Goal: Task Accomplishment & Management: Complete application form

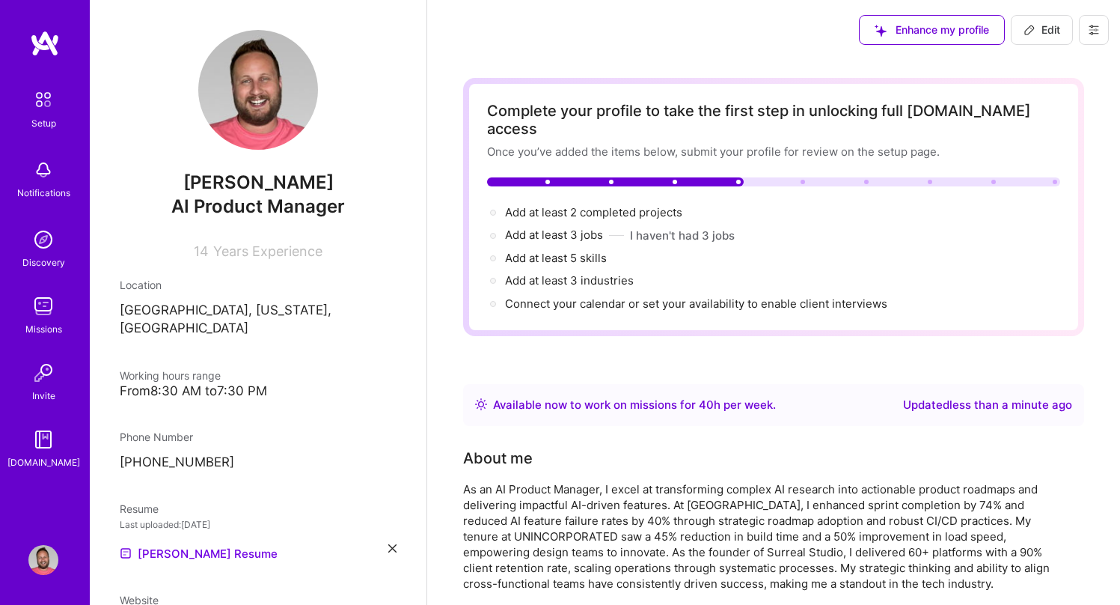
click at [1035, 28] on icon at bounding box center [1030, 30] width 12 height 12
select select "US"
select select "Right Now"
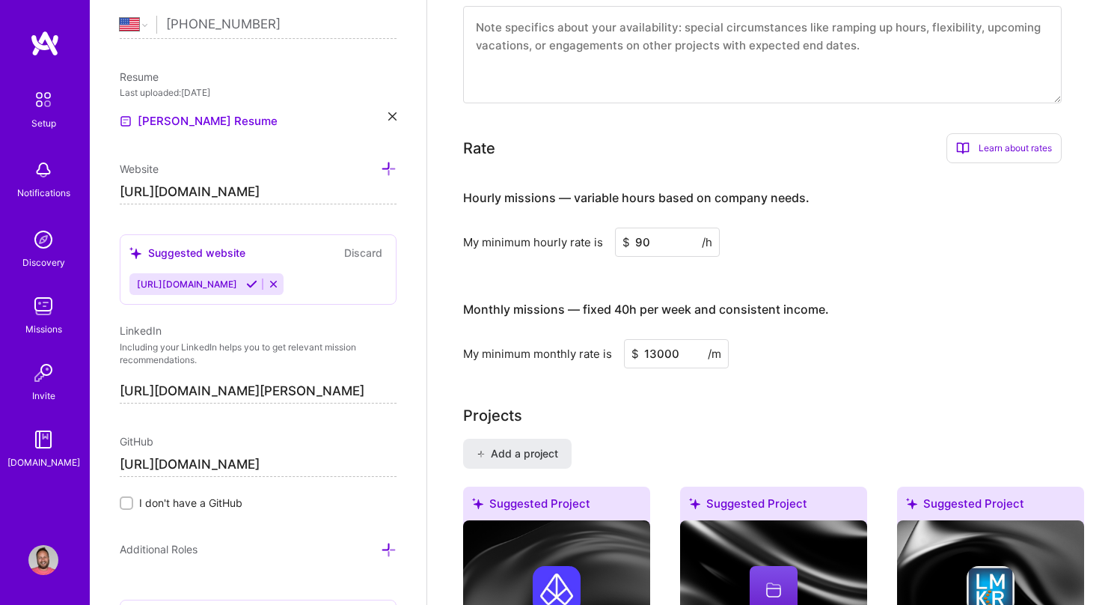
scroll to position [853, 0]
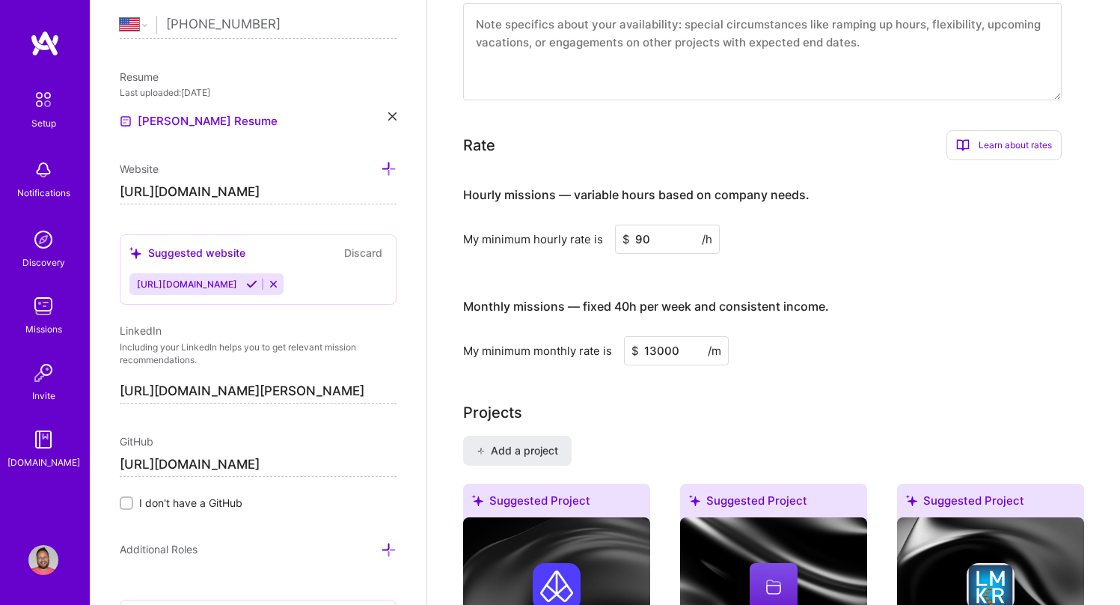
click at [661, 336] on input "13000" at bounding box center [676, 350] width 105 height 29
type input "22500"
click at [731, 344] on div "My minimum monthly rate is $ 22500 /m" at bounding box center [762, 350] width 599 height 29
click at [701, 377] on div "Complete your profile to take the first step in unlocking full [DOMAIN_NAME] ac…" at bounding box center [773, 348] width 621 height 2247
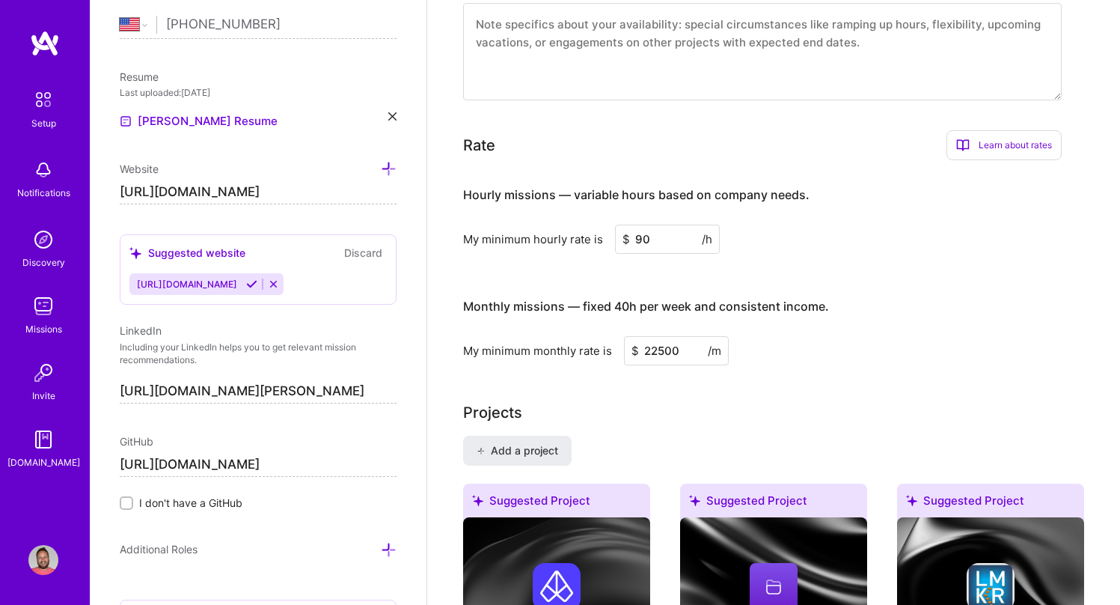
click at [666, 228] on input "90" at bounding box center [667, 238] width 105 height 29
paste input "13"
type input "130"
click at [798, 239] on div "Hourly missions — variable hours based on company needs. My minimum hourly rate…" at bounding box center [762, 268] width 599 height 192
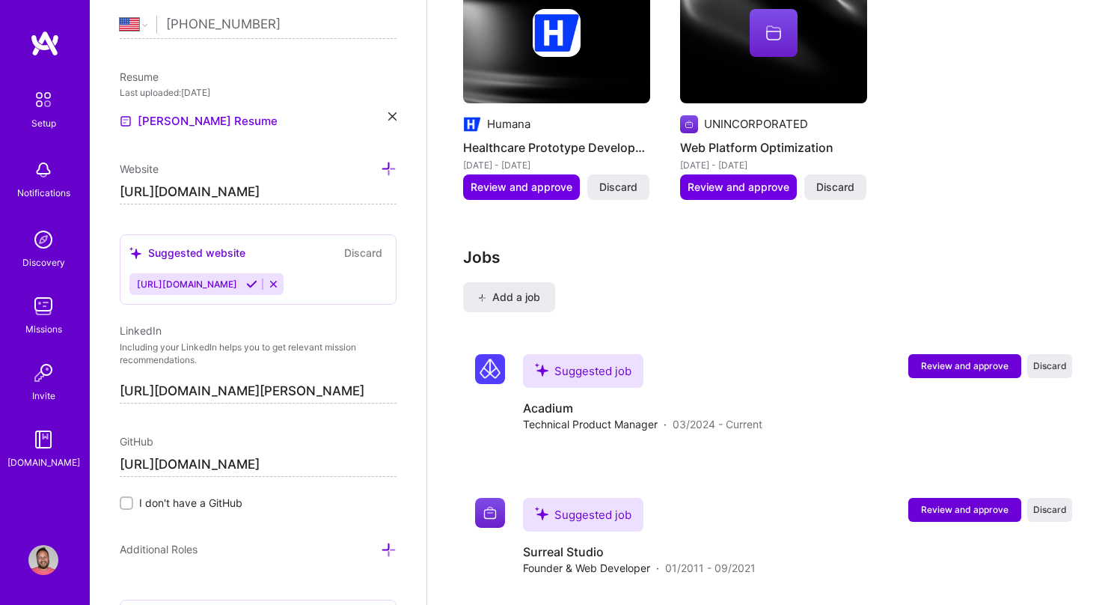
scroll to position [1738, 0]
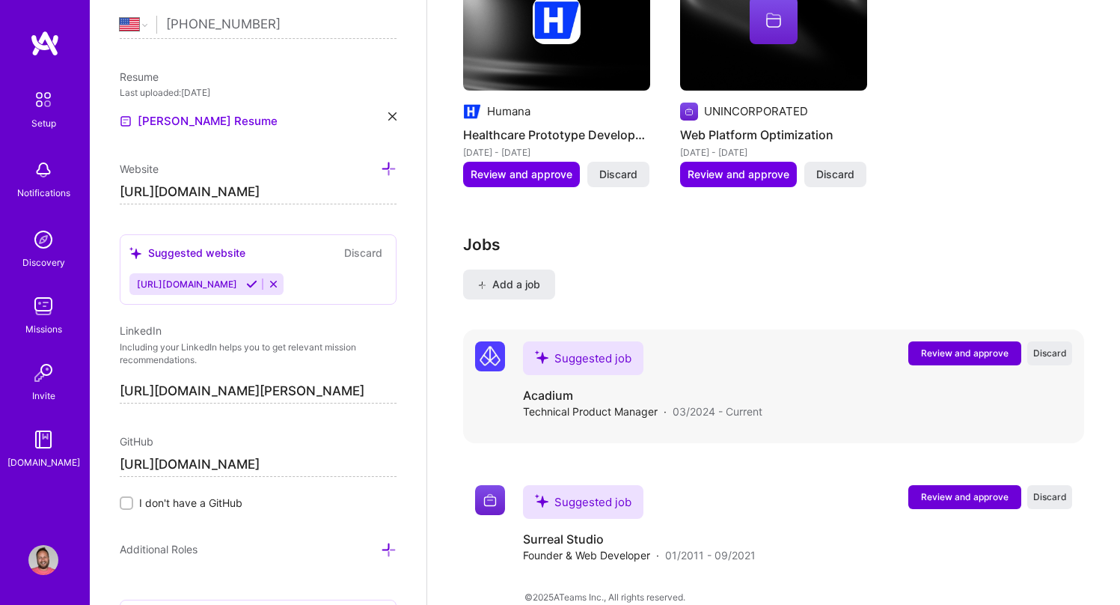
click at [931, 346] on span "Review and approve" at bounding box center [965, 352] width 88 height 13
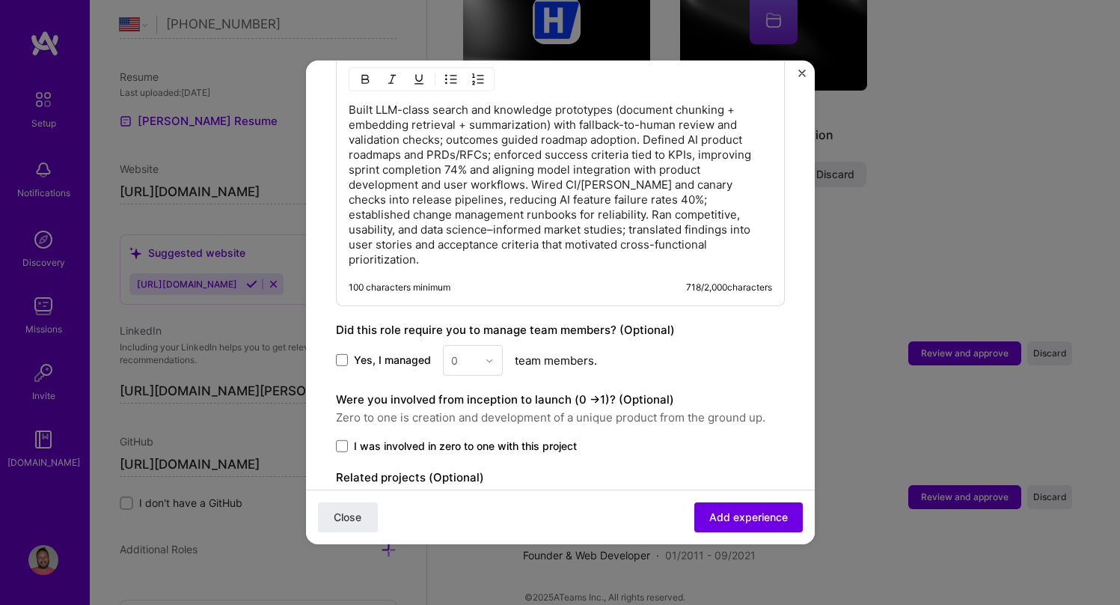
scroll to position [686, 0]
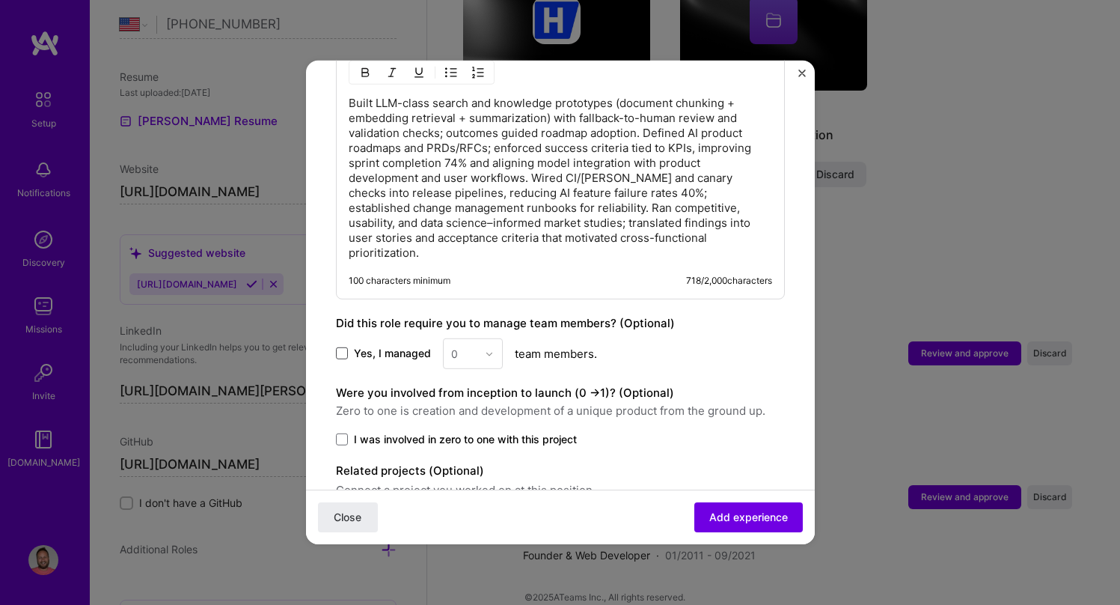
click at [343, 347] on span at bounding box center [342, 353] width 12 height 12
click at [0, 0] on input "Yes, I managed" at bounding box center [0, 0] width 0 height 0
click at [487, 349] on img at bounding box center [489, 353] width 9 height 9
click at [468, 490] on div "5" at bounding box center [472, 504] width 51 height 28
click at [718, 338] on div "Yes, I managed 5 team members." at bounding box center [560, 353] width 449 height 31
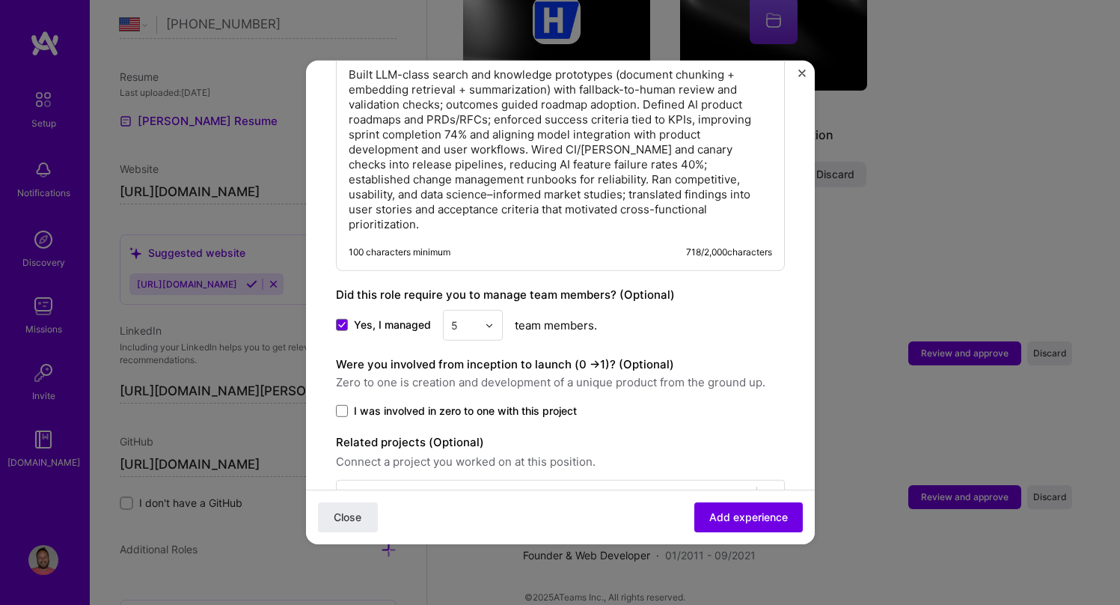
scroll to position [734, 0]
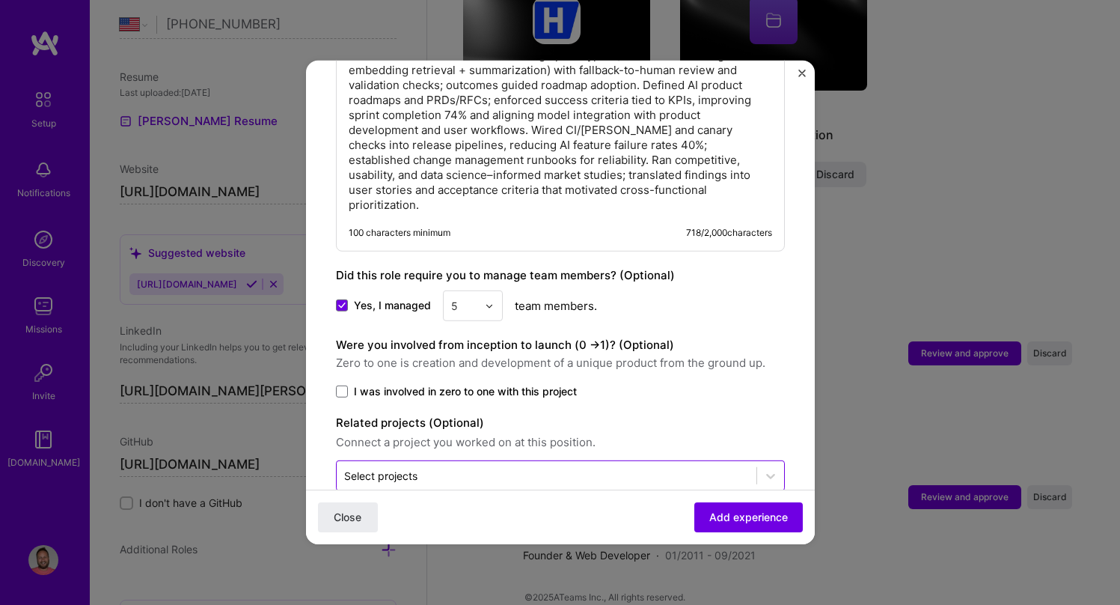
click at [439, 468] on input "text" at bounding box center [546, 476] width 405 height 16
click at [767, 468] on icon at bounding box center [770, 475] width 15 height 15
click at [727, 414] on label "Related projects (Optional)" at bounding box center [560, 423] width 449 height 18
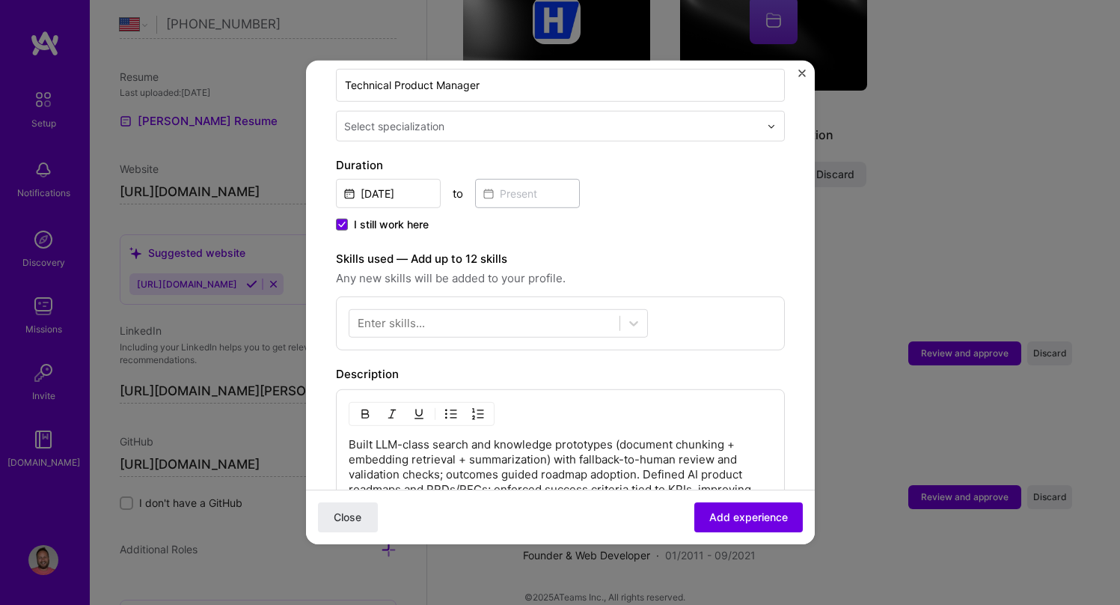
scroll to position [344, 0]
click at [635, 322] on icon at bounding box center [633, 324] width 9 height 5
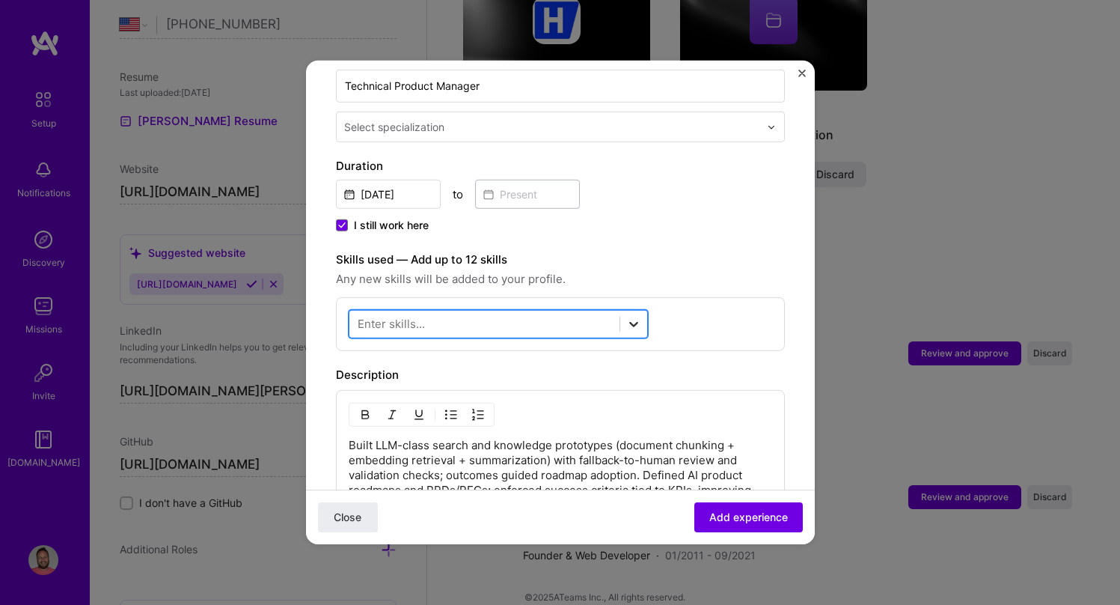
click at [635, 322] on icon at bounding box center [633, 324] width 9 height 5
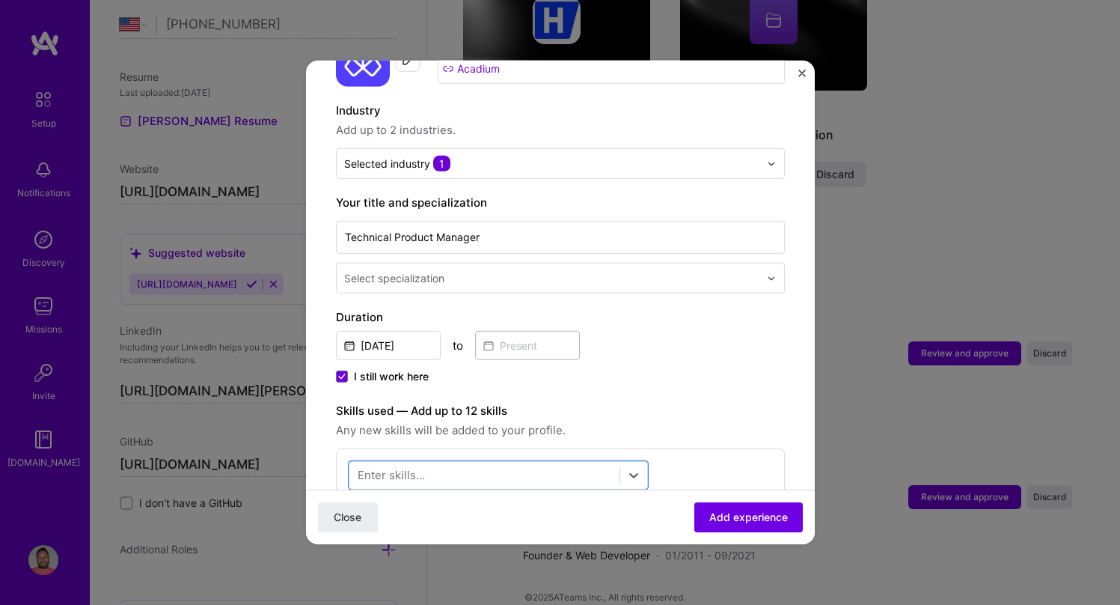
scroll to position [192, 0]
click at [772, 221] on input "Technical Product Manager" at bounding box center [560, 237] width 449 height 33
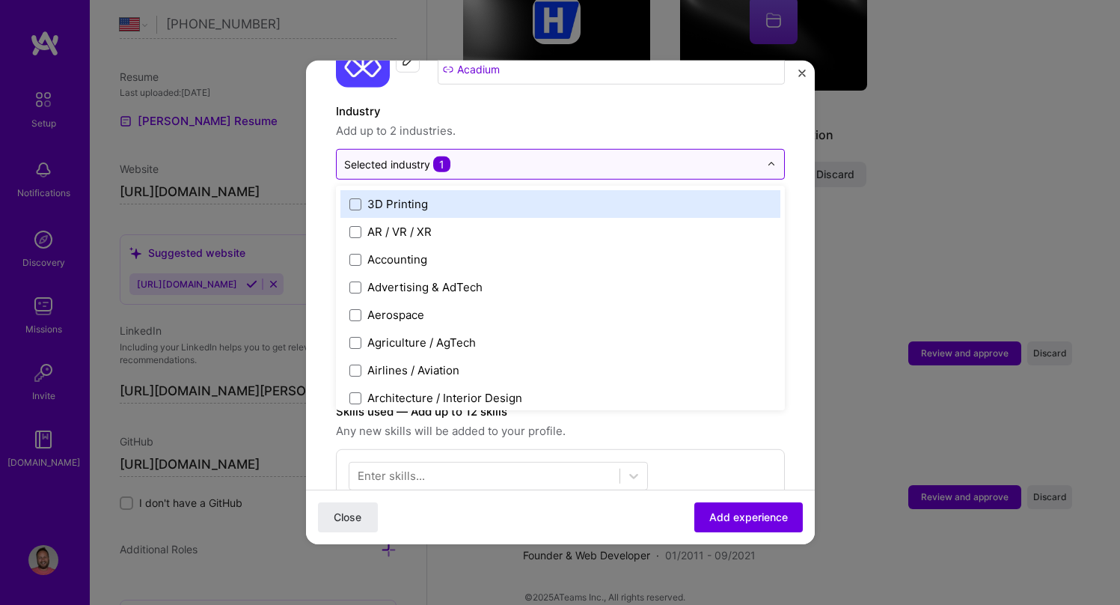
click at [769, 159] on img at bounding box center [771, 163] width 9 height 9
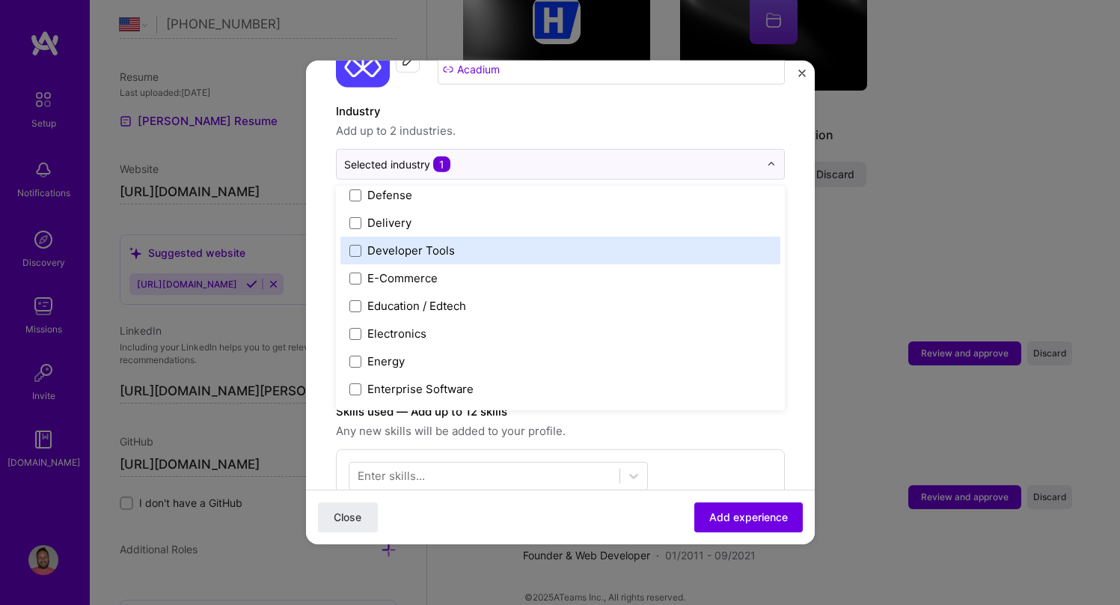
scroll to position [1260, 0]
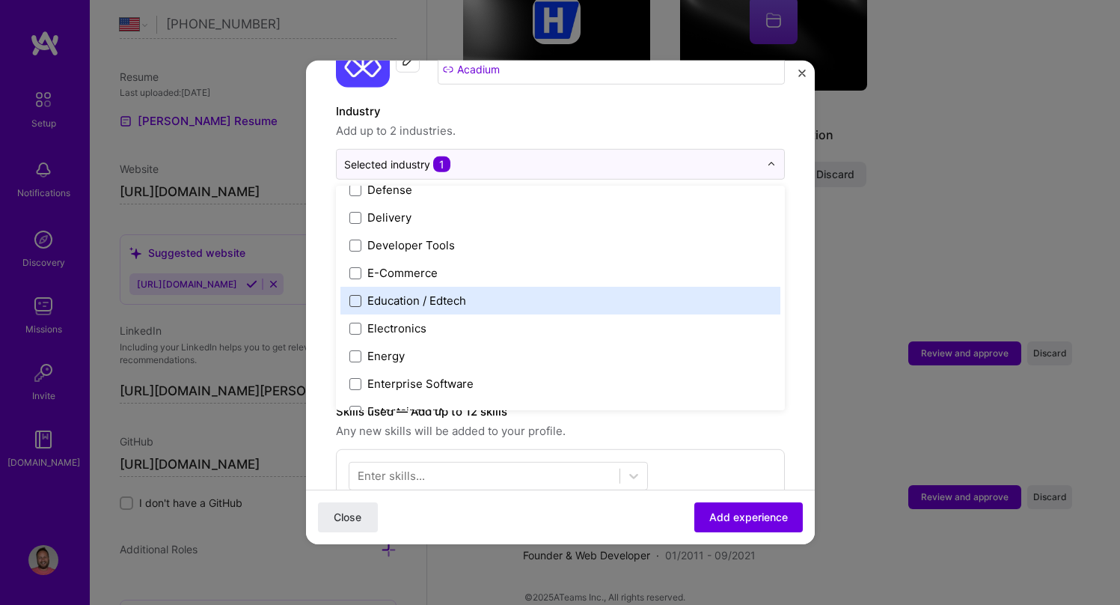
click at [352, 294] on span at bounding box center [355, 300] width 12 height 12
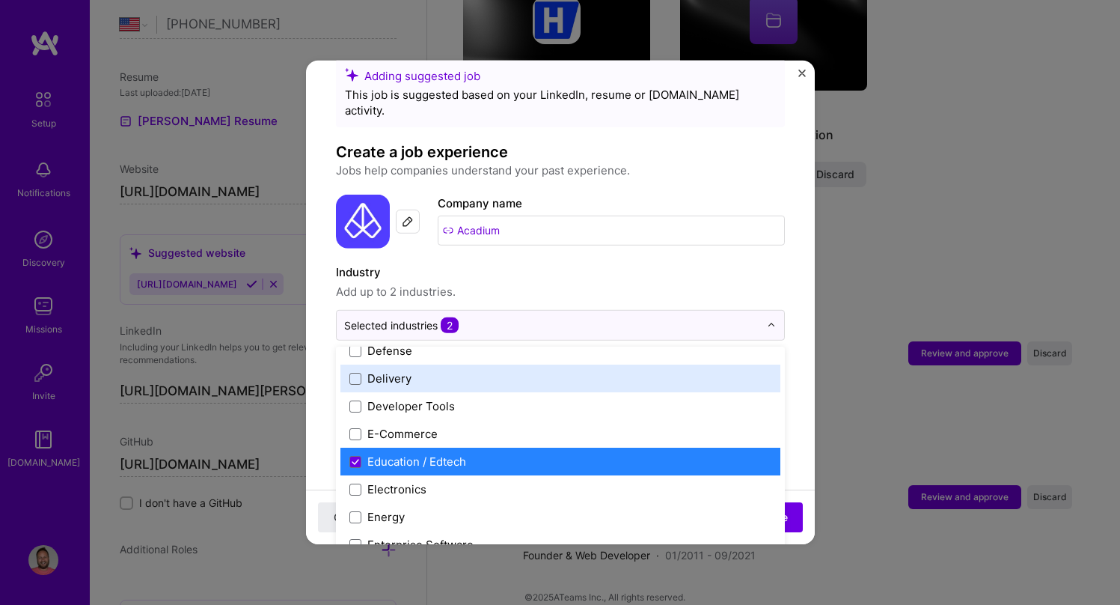
scroll to position [0, 0]
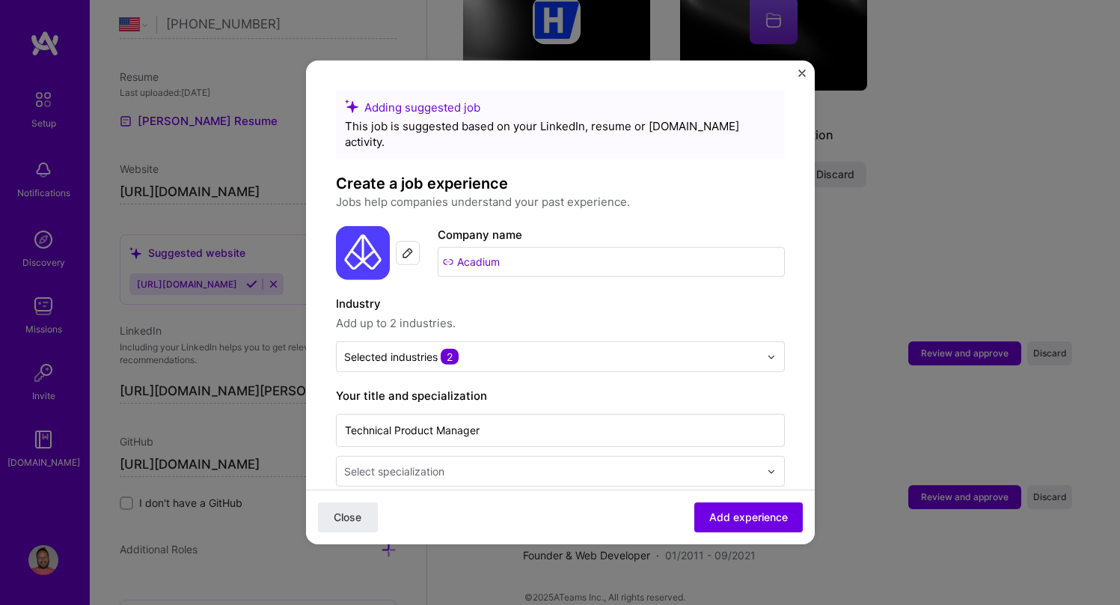
click at [447, 248] on input "Acadium" at bounding box center [611, 262] width 347 height 30
click at [490, 248] on input "Acadium" at bounding box center [611, 262] width 347 height 30
click at [411, 247] on img at bounding box center [408, 253] width 12 height 12
click at [409, 247] on img at bounding box center [408, 253] width 12 height 12
click at [406, 247] on img at bounding box center [408, 253] width 12 height 12
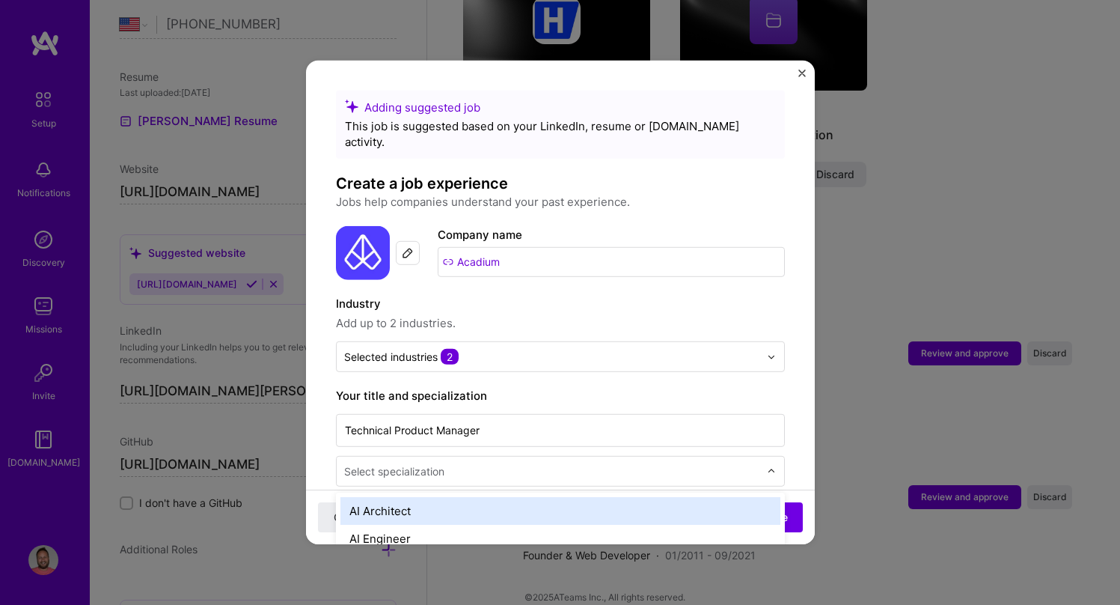
click at [457, 465] on div "Select specialization" at bounding box center [552, 470] width 430 height 29
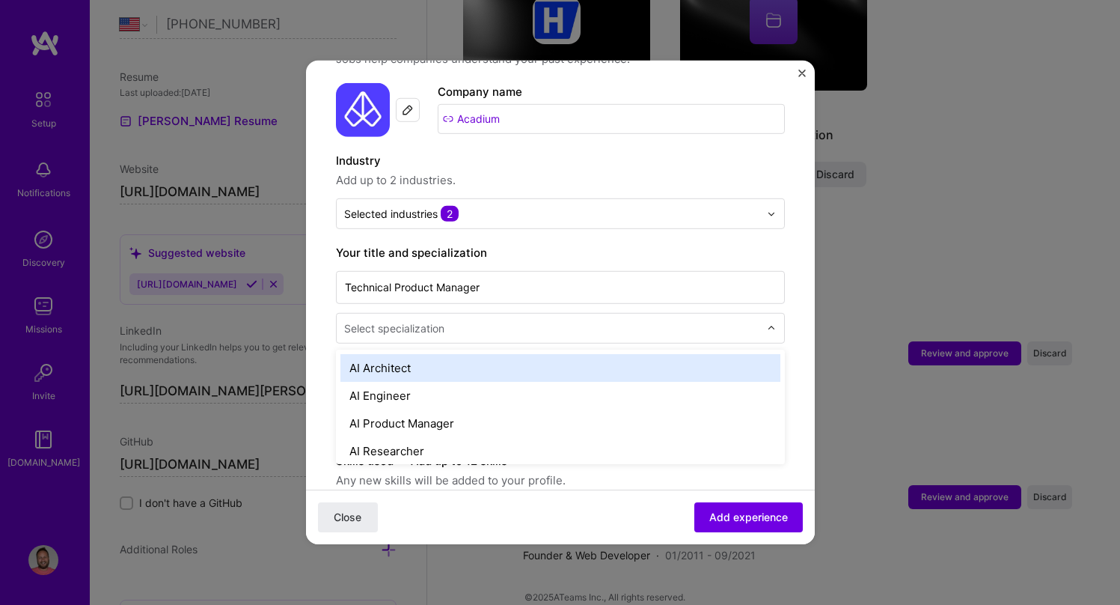
scroll to position [148, 0]
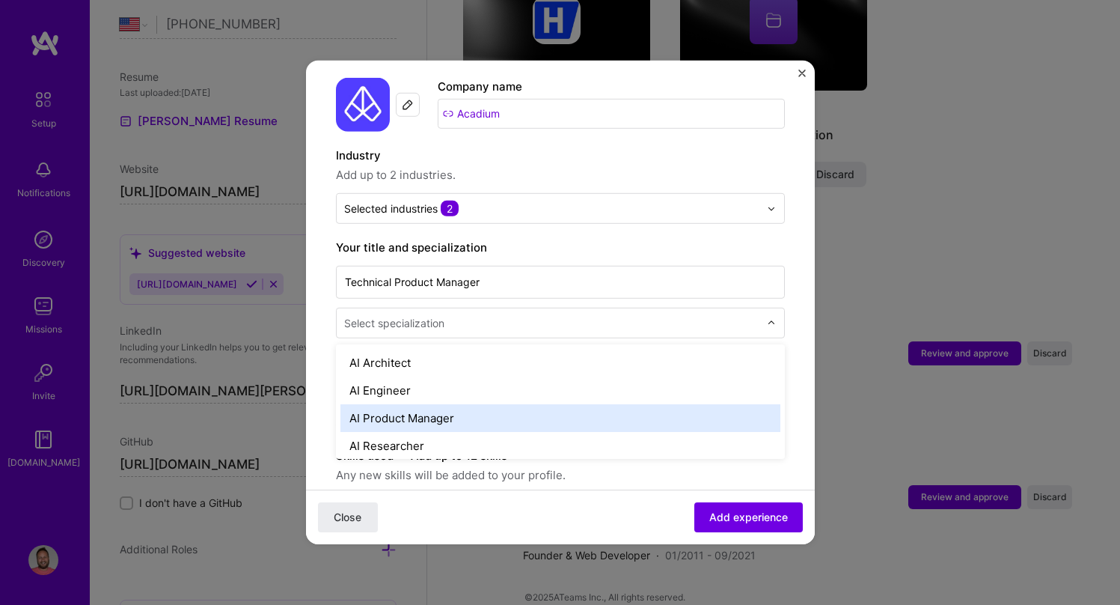
click at [424, 404] on div "AI Product Manager" at bounding box center [560, 418] width 440 height 28
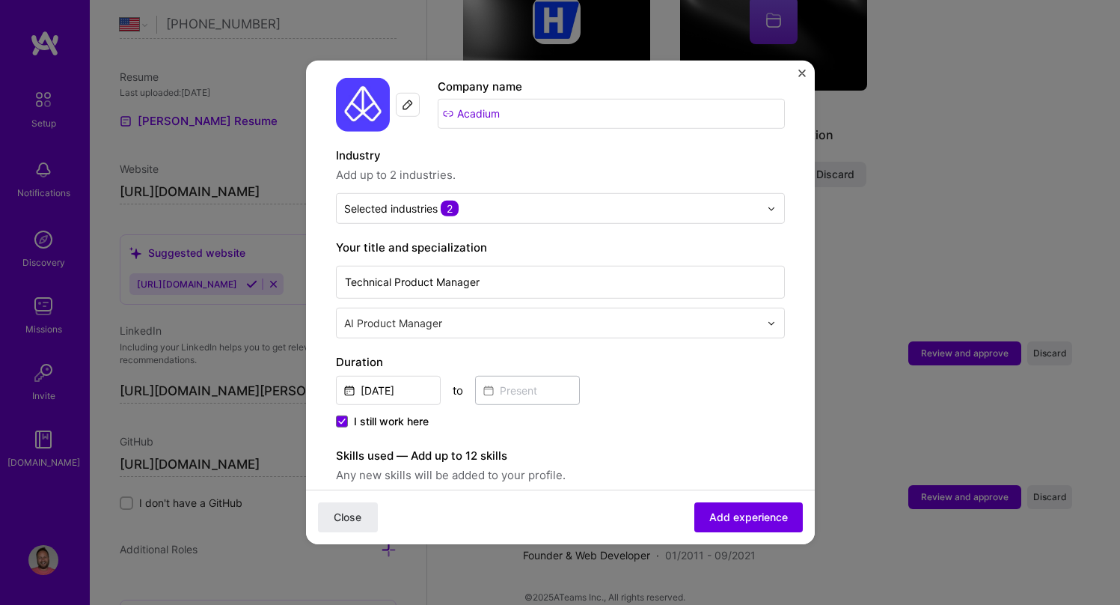
click at [463, 308] on div "AI Product Manager" at bounding box center [552, 322] width 430 height 29
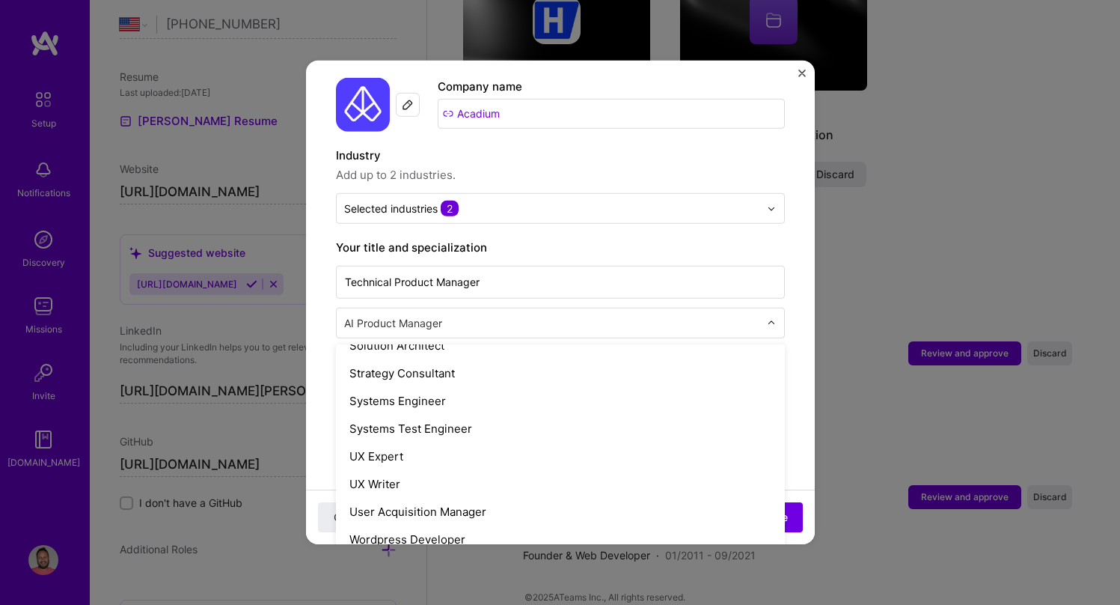
scroll to position [1695, 0]
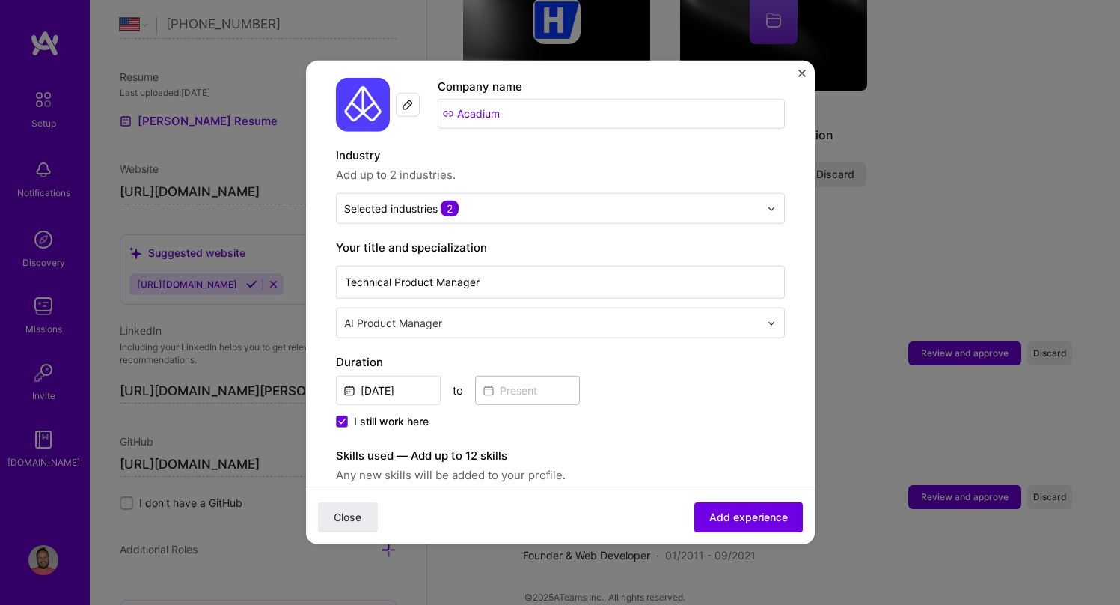
click at [691, 373] on div "[DATE] to" at bounding box center [560, 389] width 449 height 32
click at [459, 324] on div "Adding suggested job This job is suggested based on your LinkedIn, resume or [D…" at bounding box center [560, 509] width 449 height 1134
click at [468, 315] on input "text" at bounding box center [553, 323] width 418 height 16
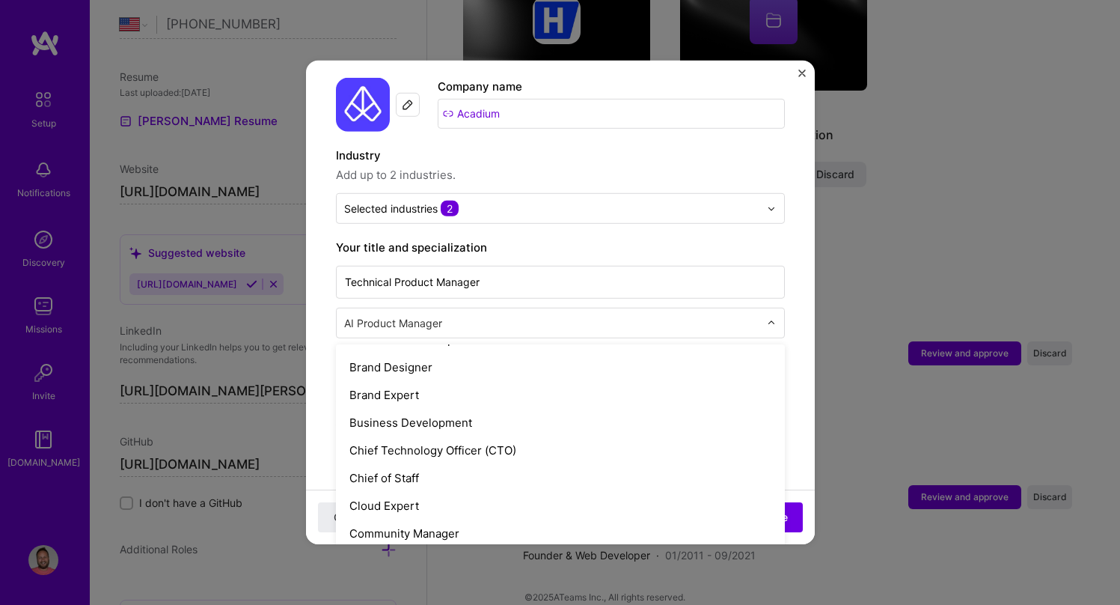
scroll to position [0, 0]
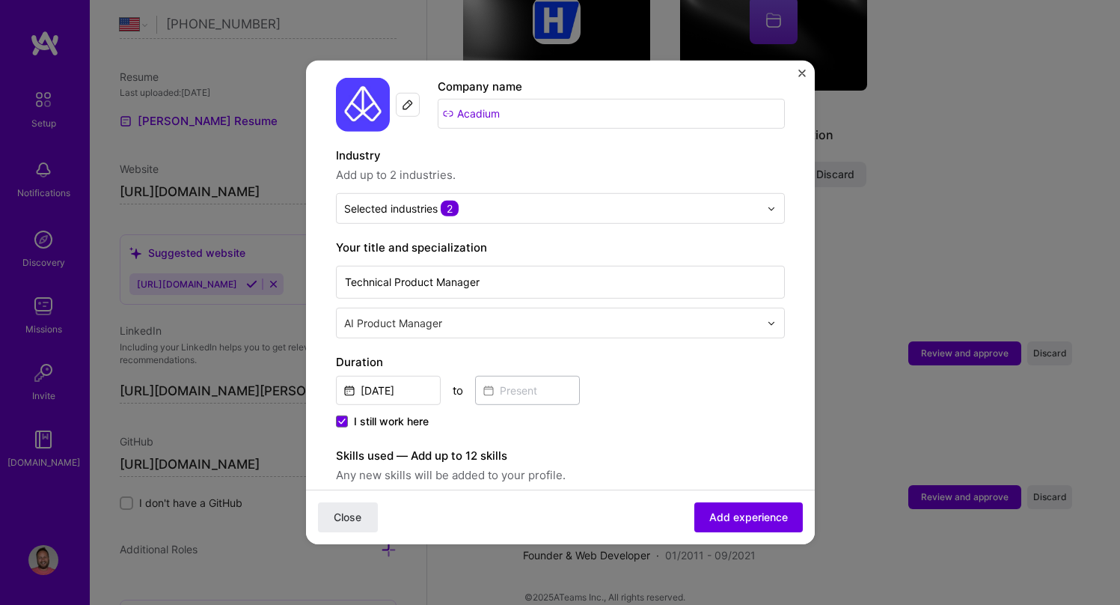
click at [459, 289] on div "Technical Product Manager AI Product Manager" at bounding box center [560, 301] width 449 height 76
click at [449, 315] on input "text" at bounding box center [553, 323] width 418 height 16
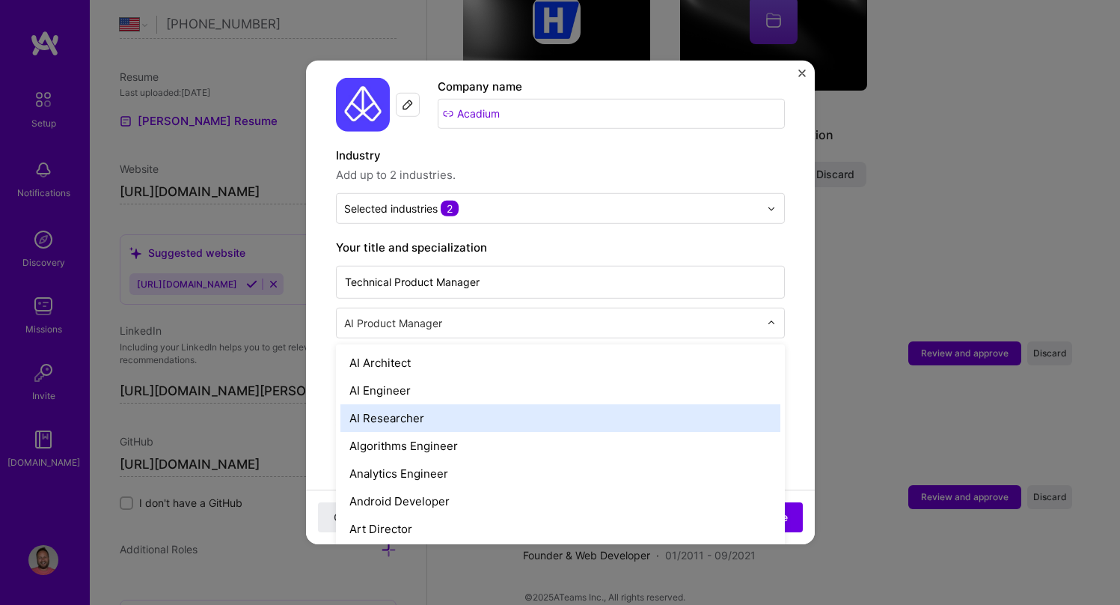
click at [320, 365] on form "Adding suggested job This job is suggested based on your LinkedIn, resume or [D…" at bounding box center [560, 551] width 509 height 1219
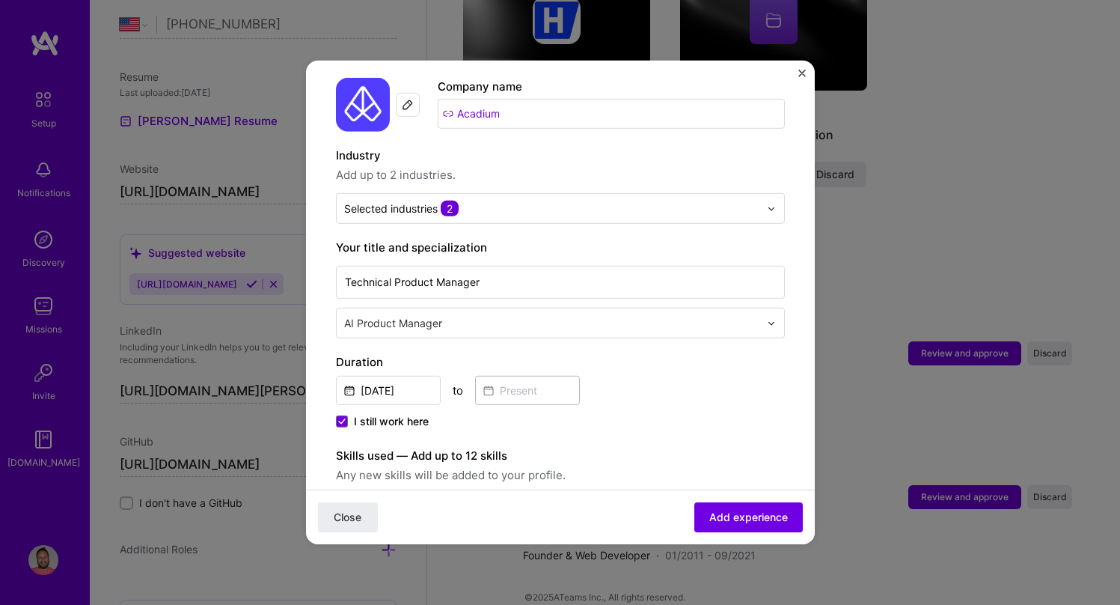
click at [708, 382] on div "[DATE] to" at bounding box center [560, 389] width 449 height 32
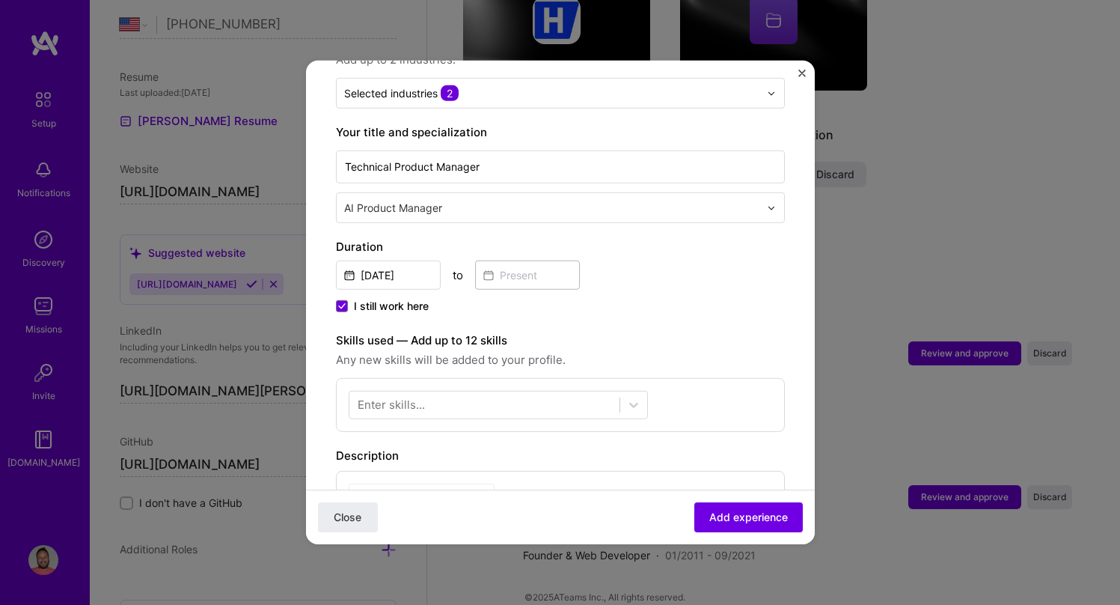
scroll to position [267, 0]
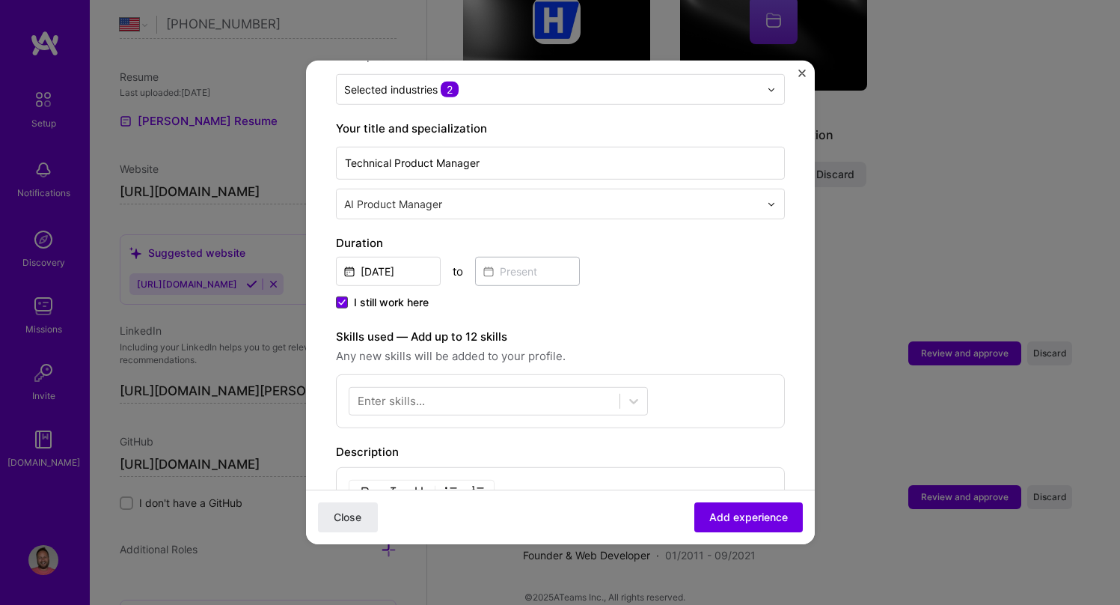
click at [343, 299] on icon at bounding box center [341, 302] width 7 height 6
click at [0, 0] on input "I still work here" at bounding box center [0, 0] width 0 height 0
click at [540, 257] on input at bounding box center [527, 271] width 105 height 29
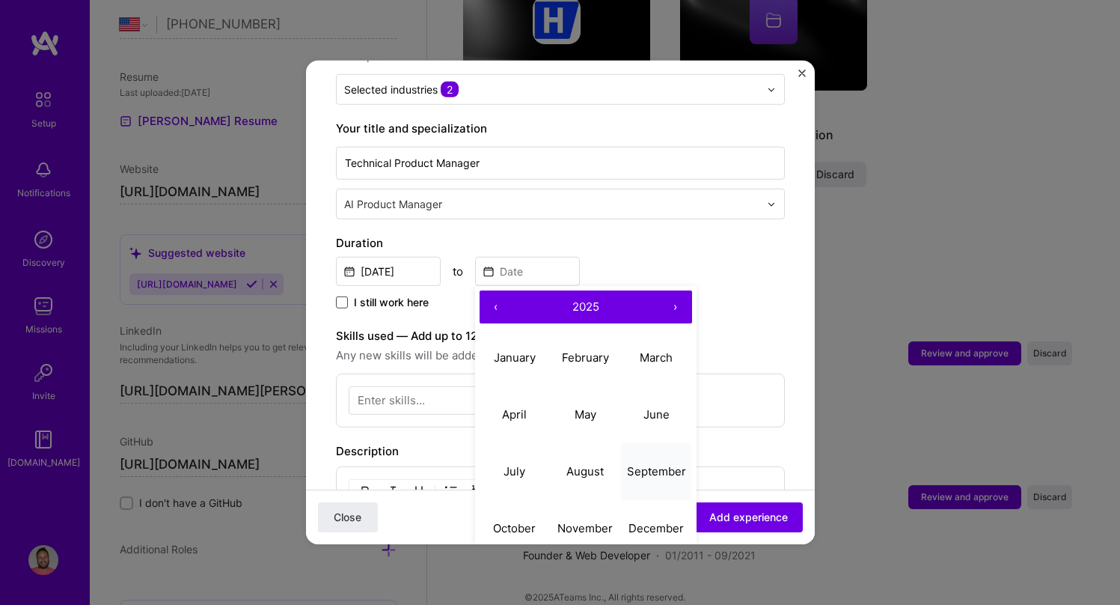
click at [634, 463] on abbr "September" at bounding box center [656, 470] width 59 height 14
type input "[DATE]"
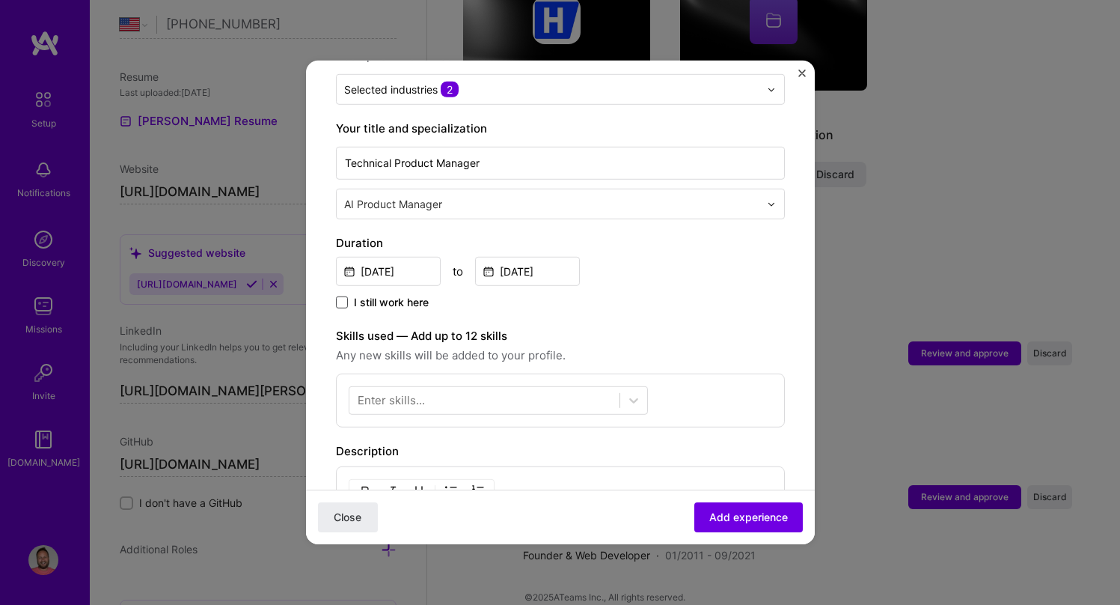
click at [654, 295] on div "I still work here" at bounding box center [560, 303] width 449 height 17
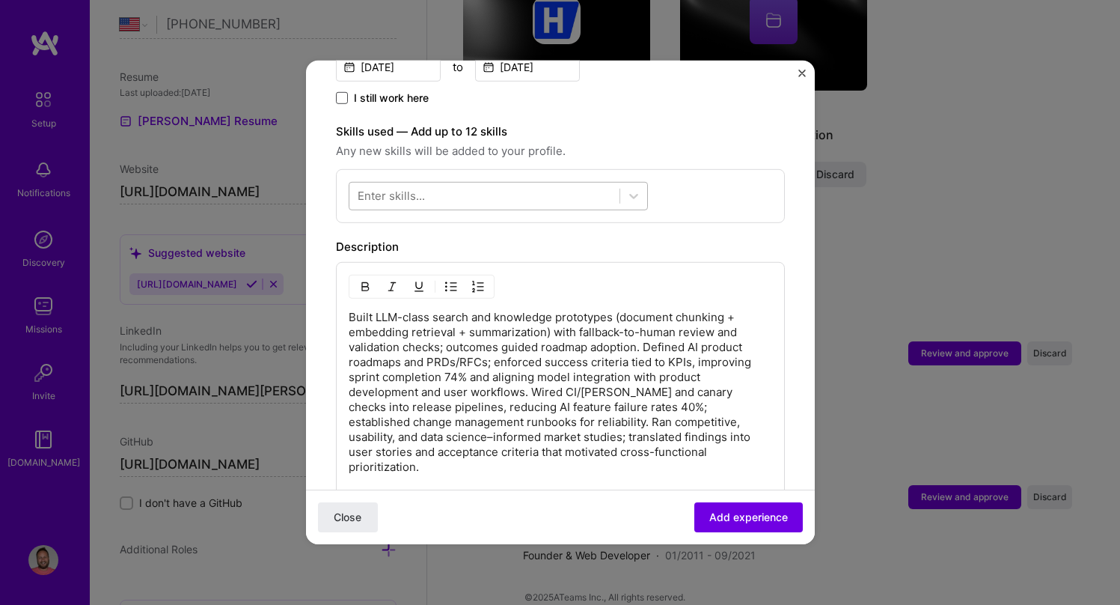
scroll to position [473, 0]
click at [525, 370] on p "Built LLM-class search and knowledge prototypes (document chunking + embedding …" at bounding box center [561, 390] width 424 height 165
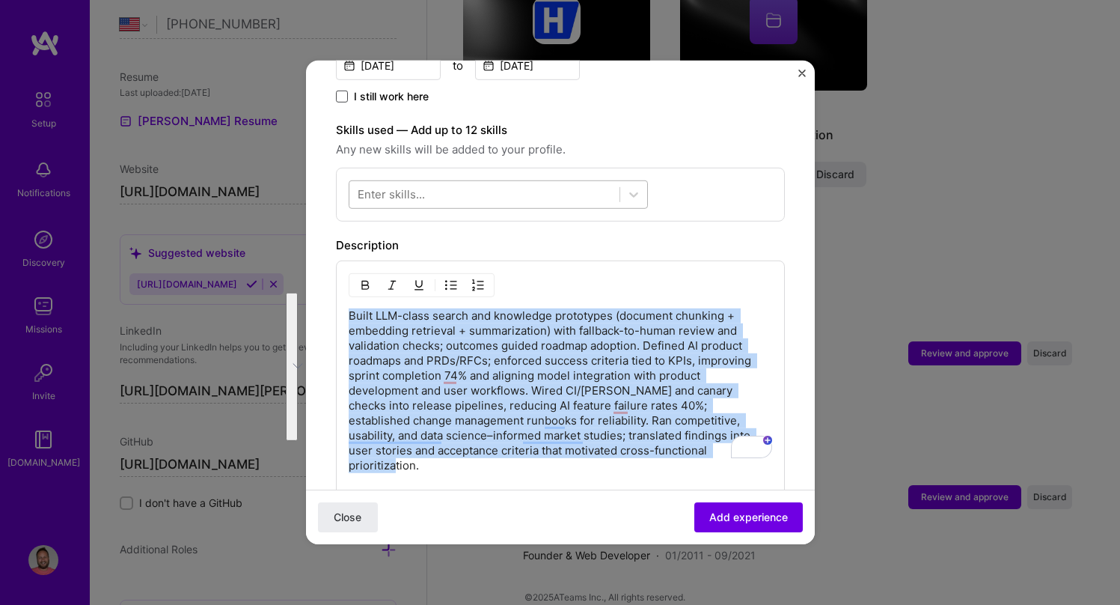
copy p "Built LLM-class search and knowledge prototypes (document chunking + embedding …"
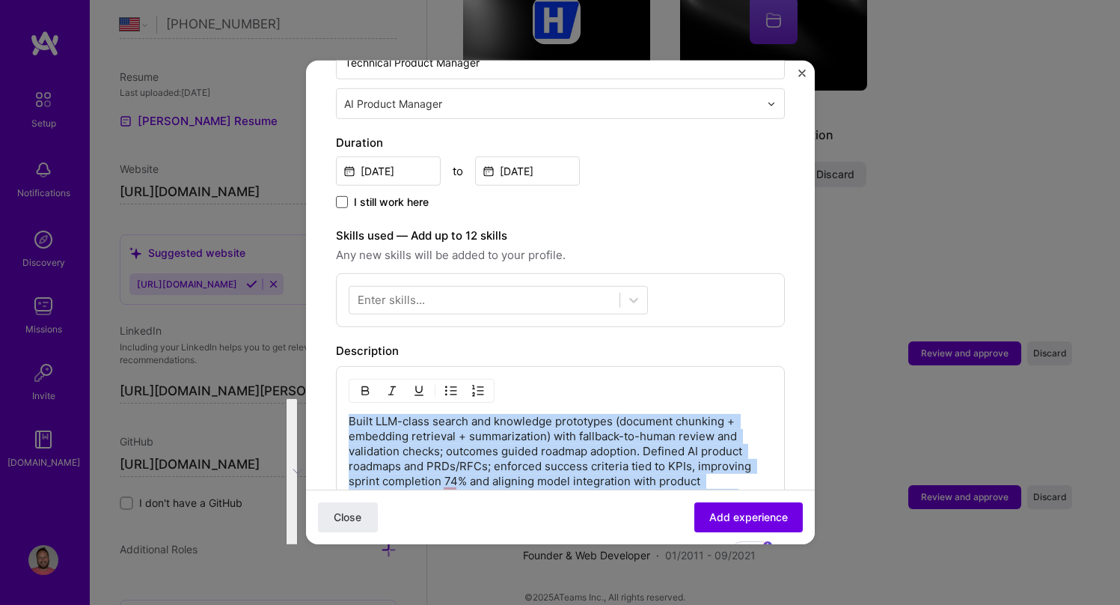
scroll to position [366, 0]
copy p "Built LLM-class search and knowledge prototypes (document chunking + embedding …"
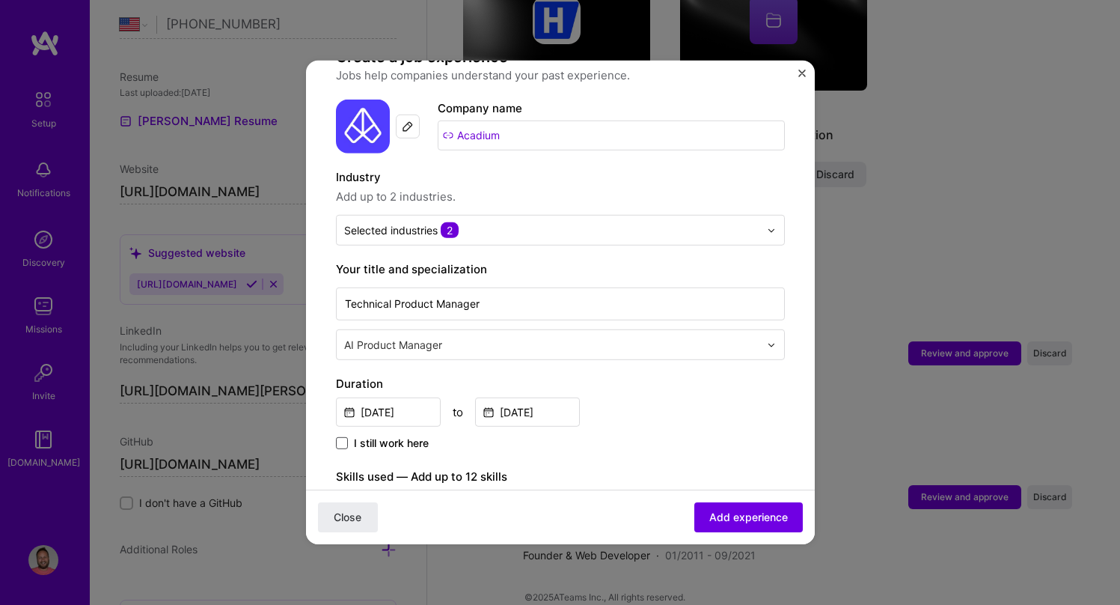
scroll to position [129, 0]
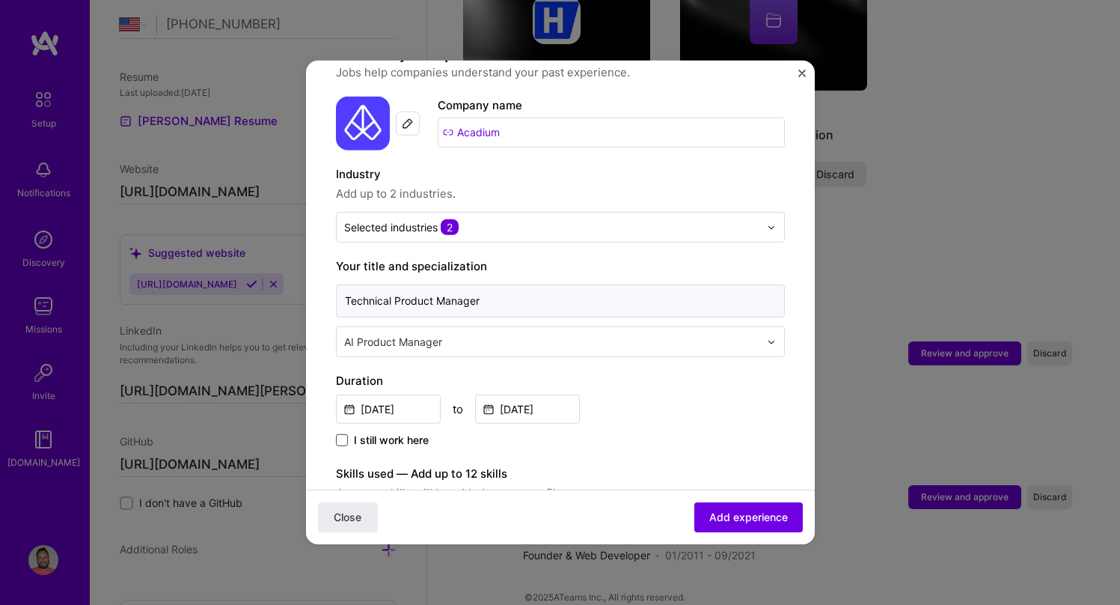
click at [509, 284] on input "Technical Product Manager" at bounding box center [560, 300] width 449 height 33
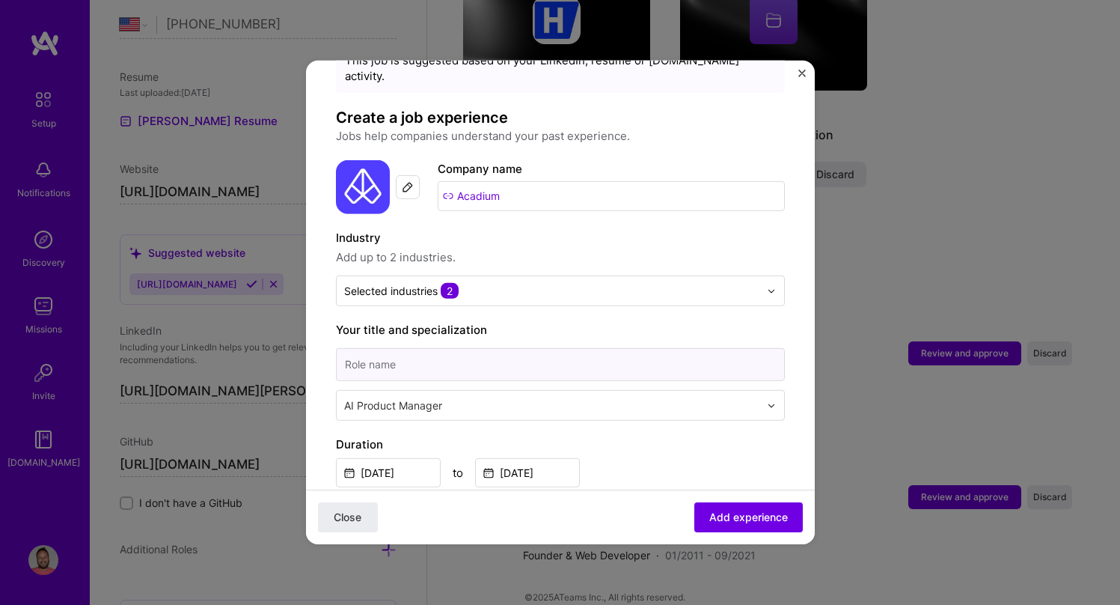
scroll to position [82, 0]
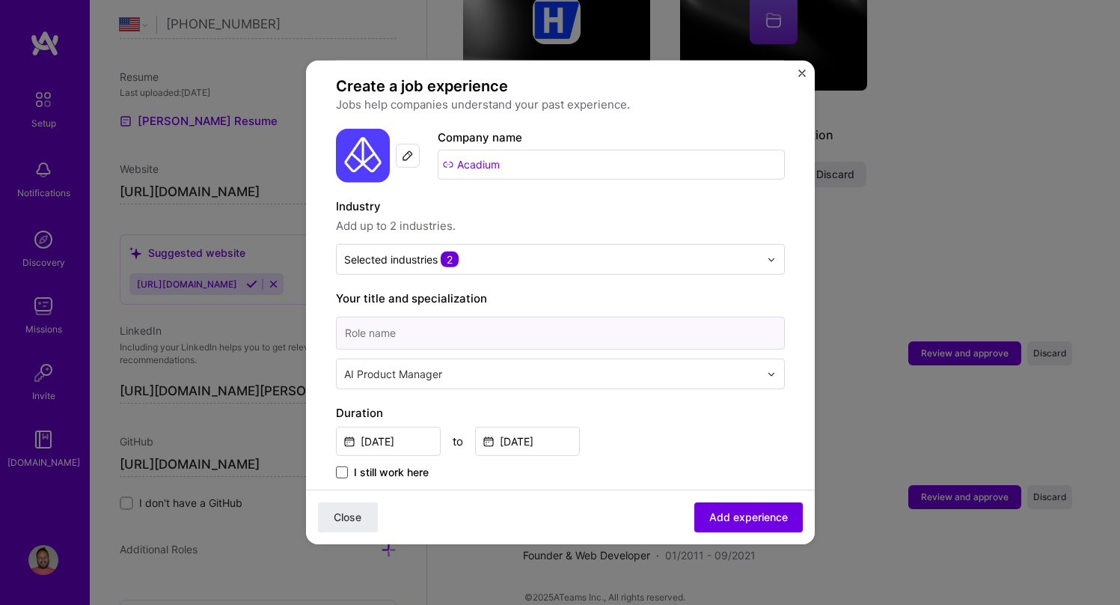
click at [449, 321] on input at bounding box center [560, 333] width 449 height 33
paste input "AI Product Manager (Technical)"
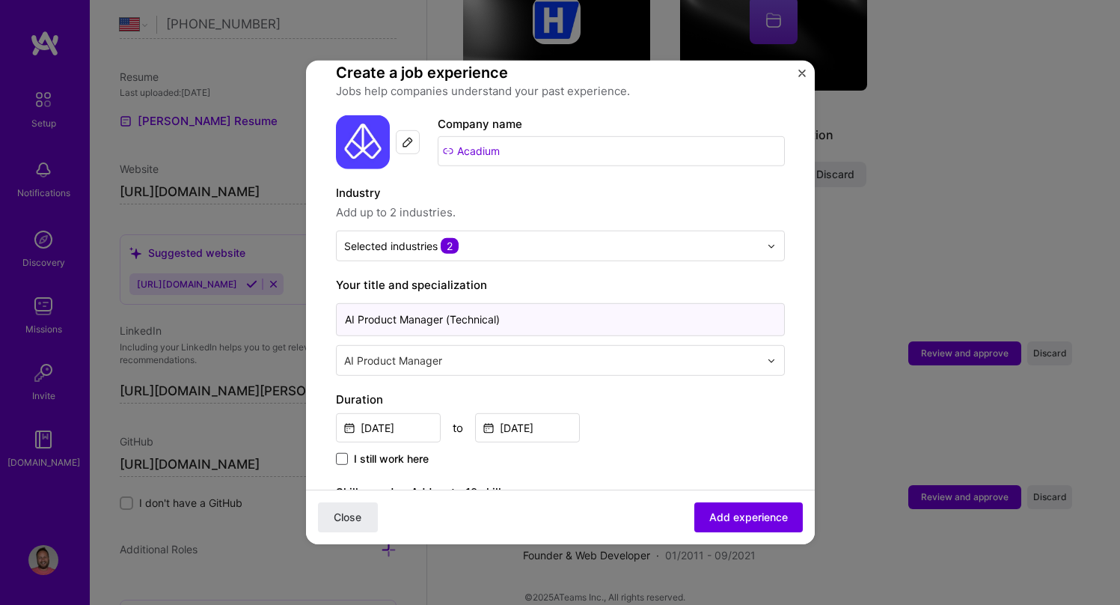
scroll to position [121, 0]
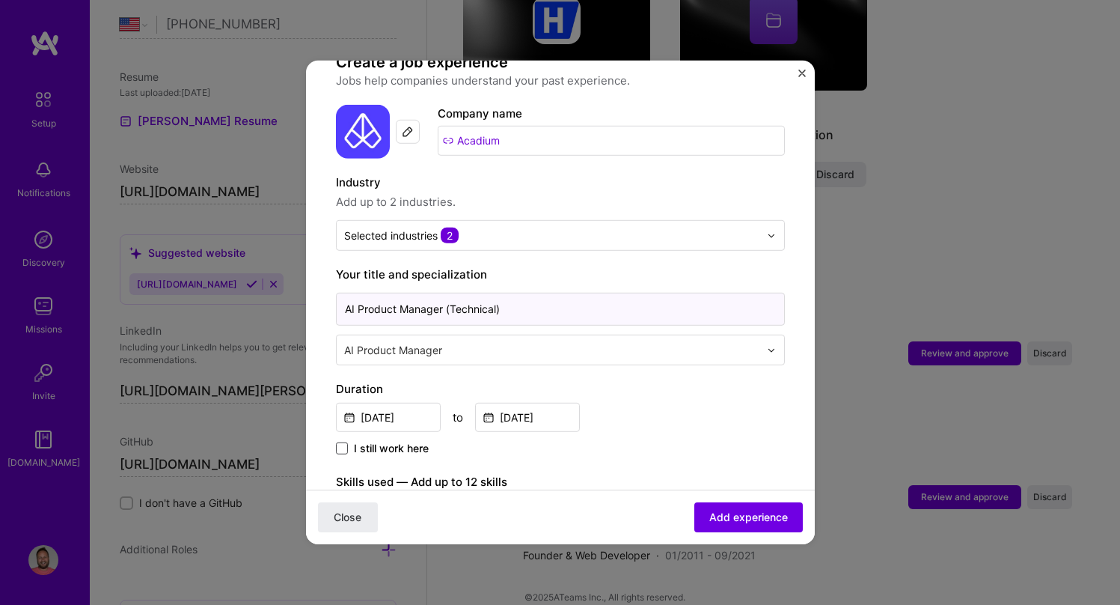
type input "AI Product Manager (Technical)"
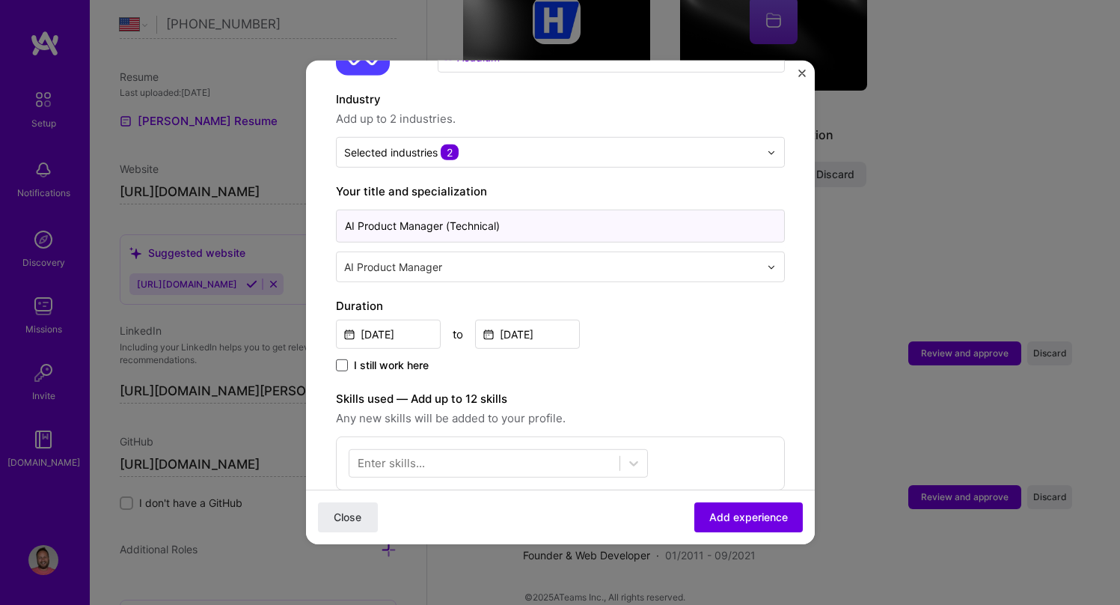
scroll to position [237, 0]
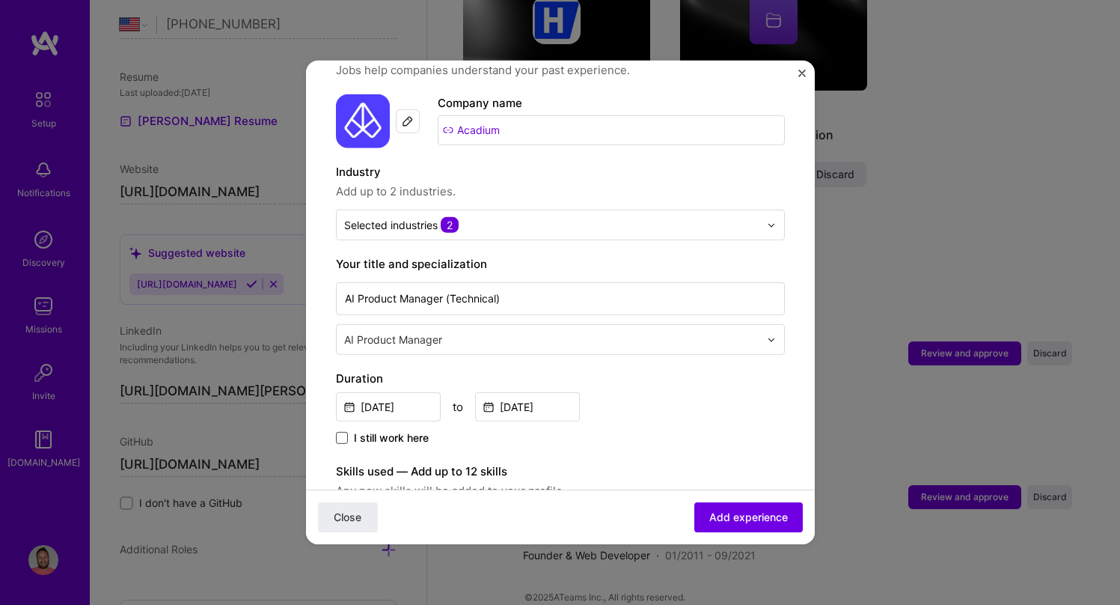
click at [620, 370] on label "Duration" at bounding box center [560, 379] width 449 height 18
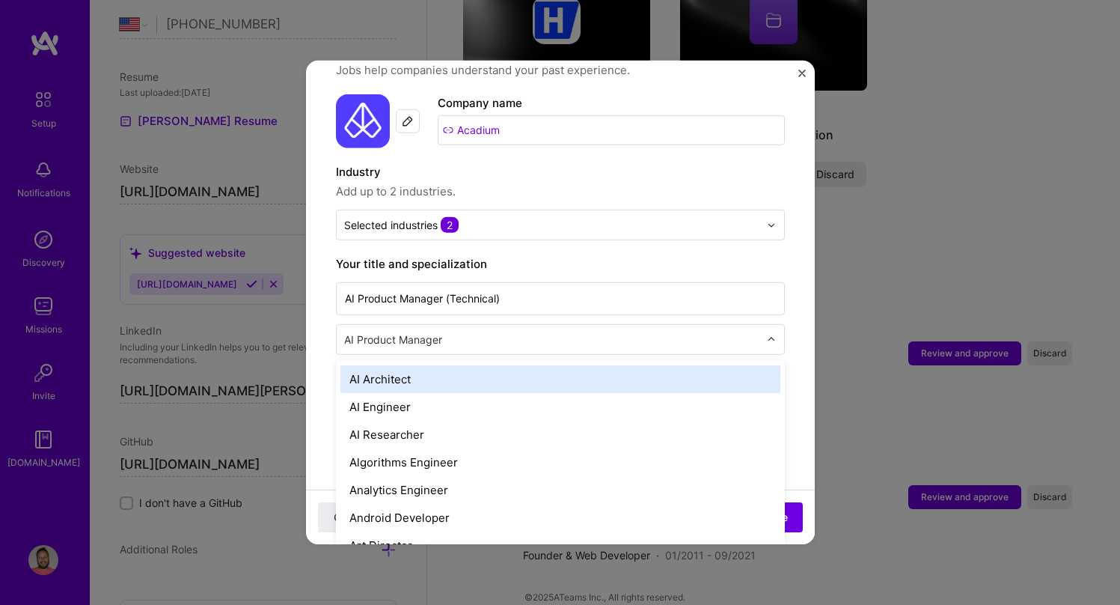
click at [663, 334] on div "AI Product Manager" at bounding box center [552, 339] width 430 height 29
click at [609, 365] on div "AI Architect" at bounding box center [560, 379] width 440 height 28
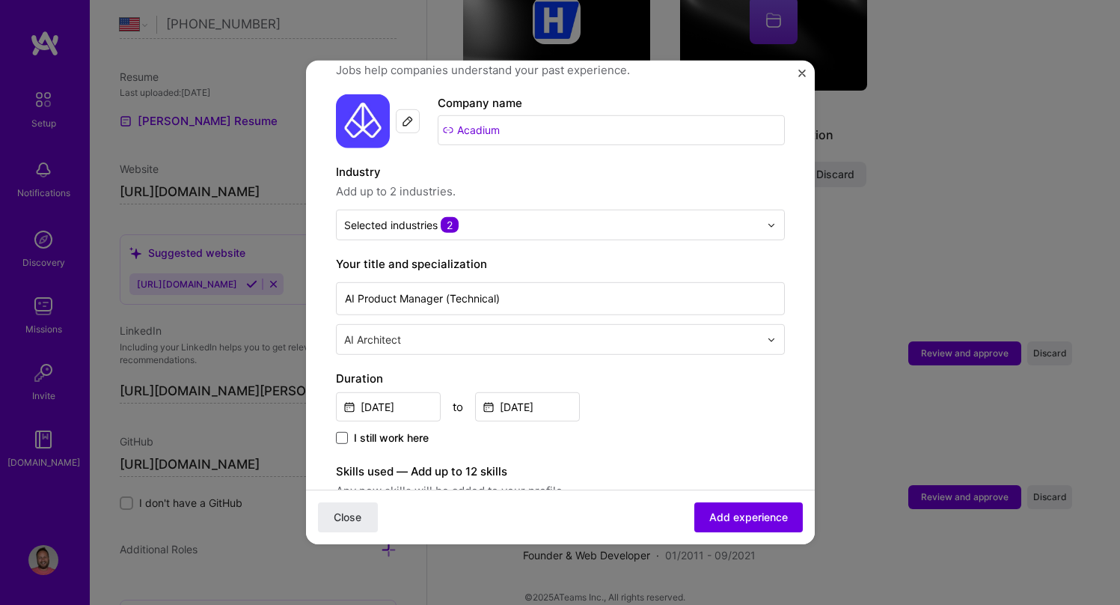
click at [606, 332] on div "AI Architect" at bounding box center [552, 339] width 430 height 29
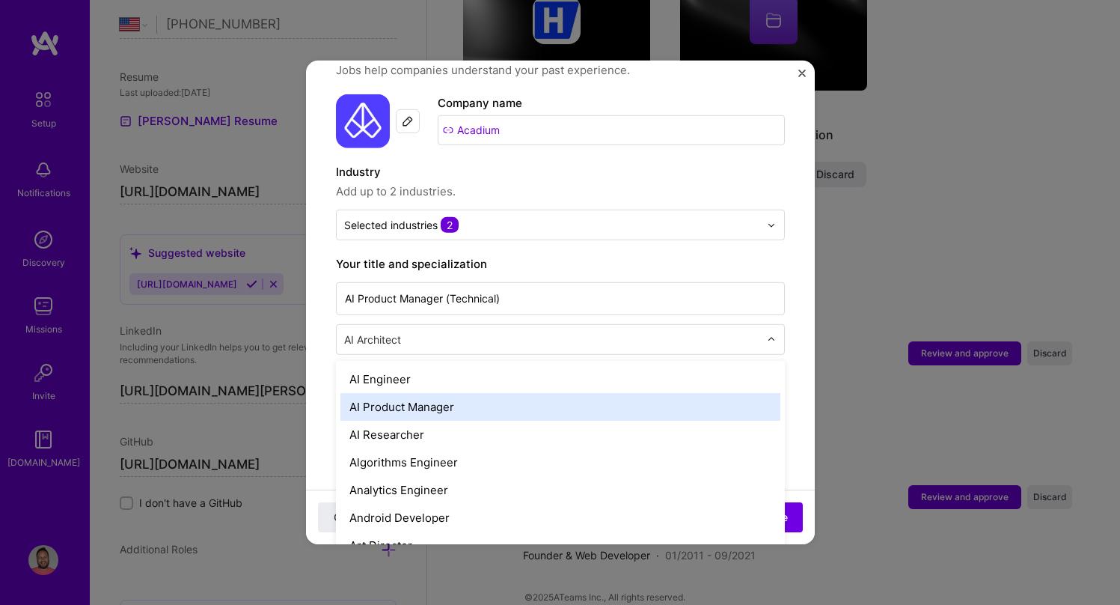
click at [584, 393] on div "AI Product Manager" at bounding box center [560, 407] width 440 height 28
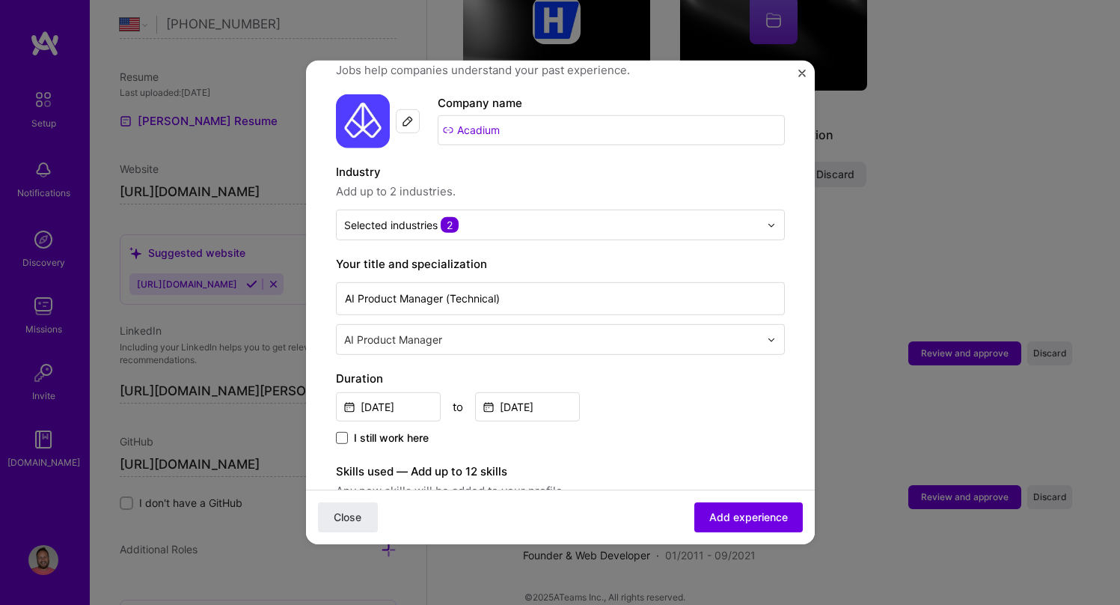
click at [661, 370] on label "Duration" at bounding box center [560, 379] width 449 height 18
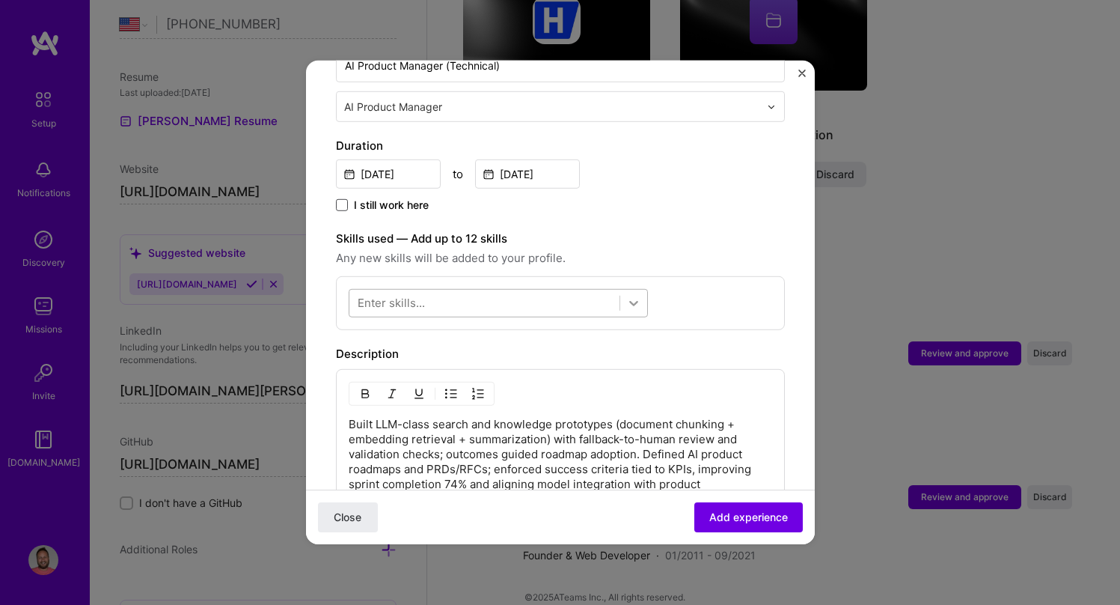
click at [630, 296] on icon at bounding box center [633, 303] width 15 height 15
